Goal: Transaction & Acquisition: Subscribe to service/newsletter

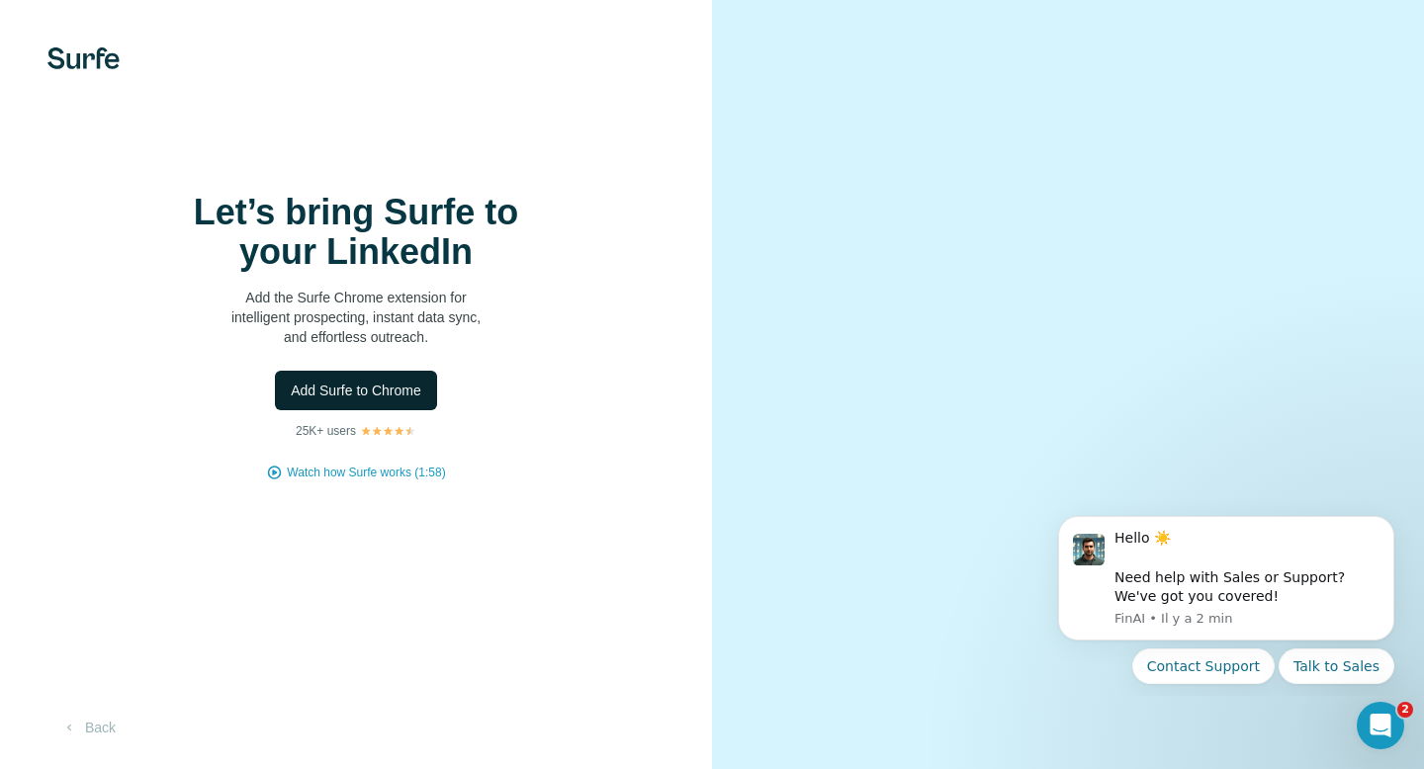
click at [353, 391] on span "Add Surfe to Chrome" at bounding box center [356, 391] width 130 height 20
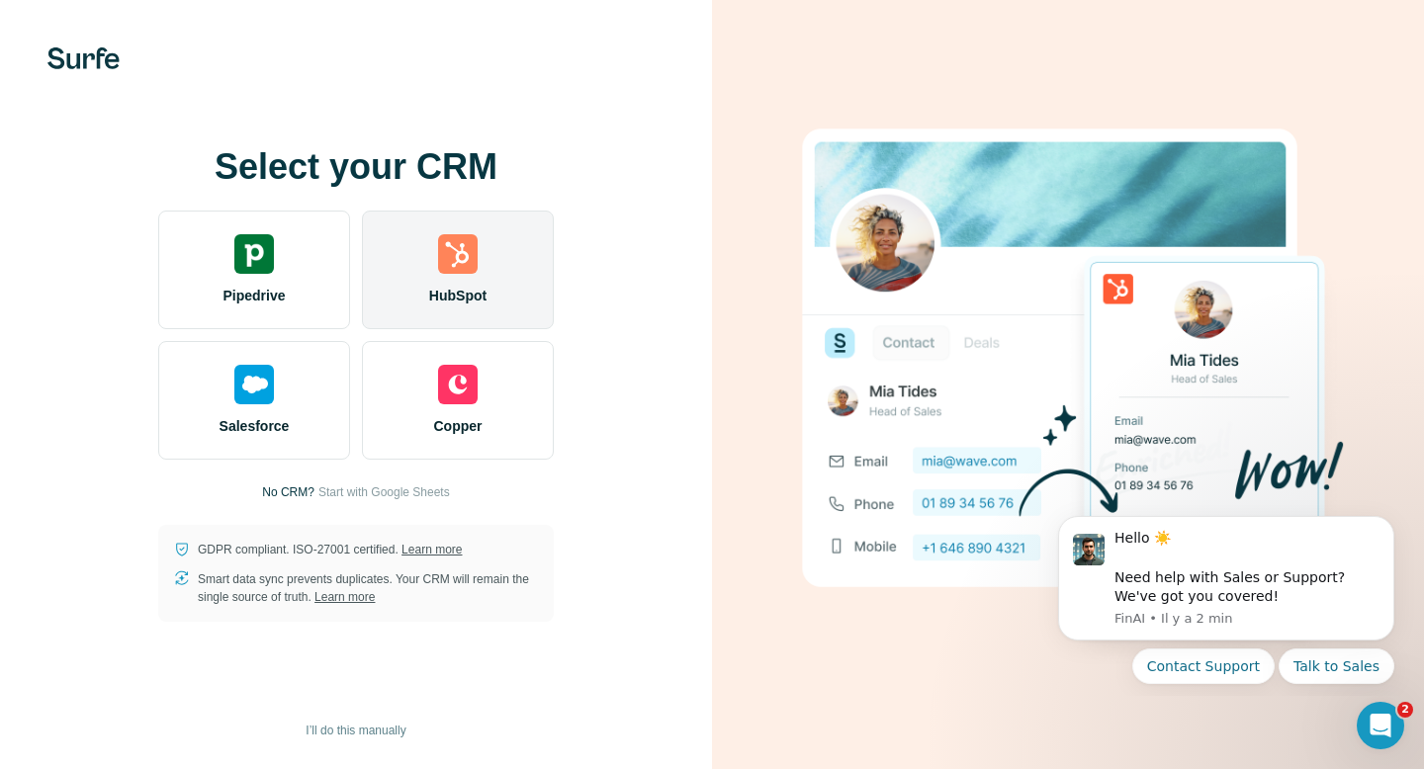
click at [469, 304] on span "HubSpot" at bounding box center [457, 296] width 57 height 20
